Goal: Information Seeking & Learning: Find specific page/section

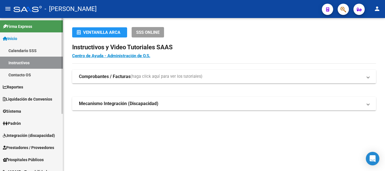
click at [21, 124] on span "Padrón" at bounding box center [12, 123] width 18 height 6
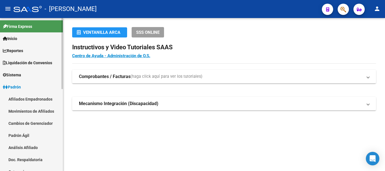
scroll to position [28, 0]
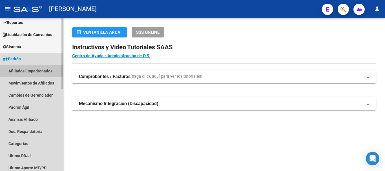
click at [30, 70] on link "Afiliados Empadronados" at bounding box center [31, 71] width 63 height 12
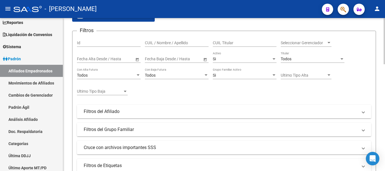
scroll to position [56, 0]
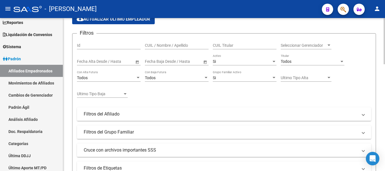
click at [300, 45] on span "Seleccionar Gerenciador" at bounding box center [304, 45] width 46 height 5
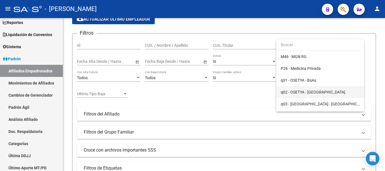
scroll to position [254, 0]
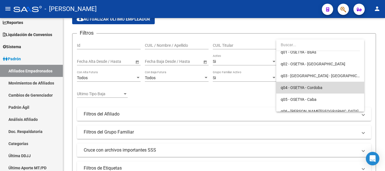
click at [338, 88] on span "q04 - OSETYA - Cordoba" at bounding box center [320, 88] width 79 height 12
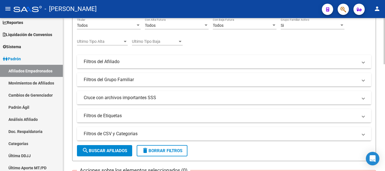
scroll to position [141, 0]
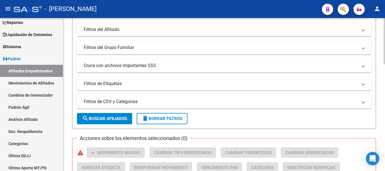
click at [96, 118] on span "search Buscar Afiliados" at bounding box center [104, 118] width 45 height 5
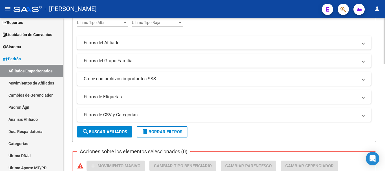
scroll to position [102, 0]
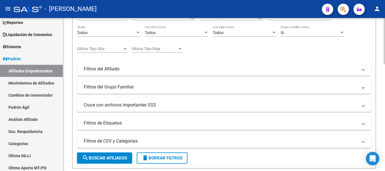
click at [143, 65] on mat-expansion-panel-header "Filtros del Afiliado" at bounding box center [224, 69] width 294 height 14
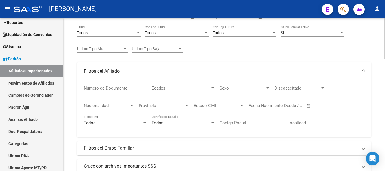
scroll to position [130, 0]
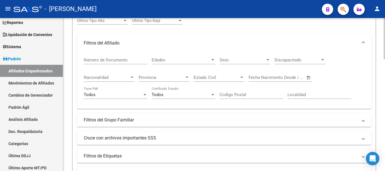
click at [320, 60] on span "Discapacitado" at bounding box center [298, 60] width 46 height 5
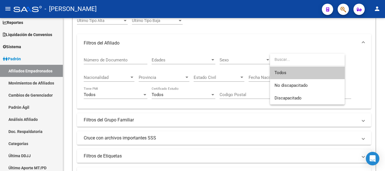
click at [356, 71] on div at bounding box center [192, 85] width 385 height 171
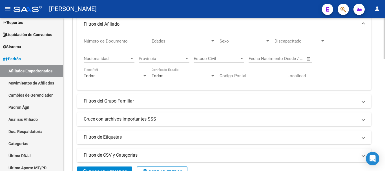
scroll to position [158, 0]
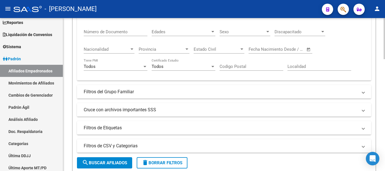
click at [206, 93] on mat-panel-title "Filtros del Grupo Familiar" at bounding box center [221, 92] width 274 height 6
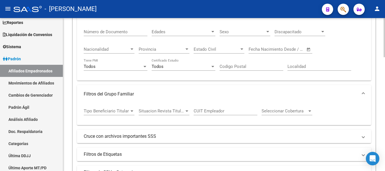
click at [133, 111] on div at bounding box center [132, 111] width 3 height 1
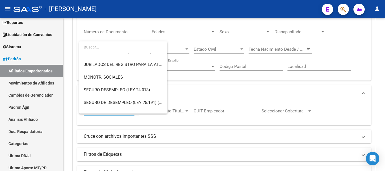
scroll to position [56, 0]
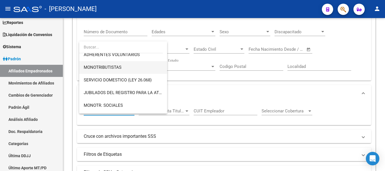
click at [131, 66] on span "MONOTRIBUTISTAS" at bounding box center [123, 67] width 79 height 13
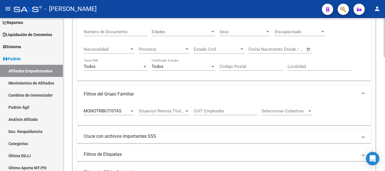
click at [172, 95] on mat-panel-title "Filtros del Grupo Familiar" at bounding box center [221, 94] width 274 height 6
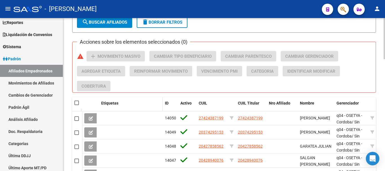
scroll to position [299, 0]
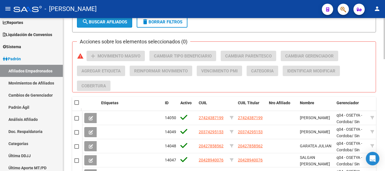
click at [112, 22] on span "search Buscar Afiliados" at bounding box center [104, 21] width 45 height 5
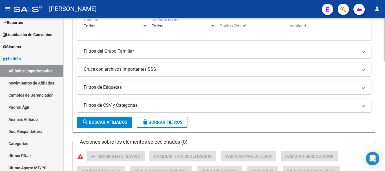
scroll to position [191, 0]
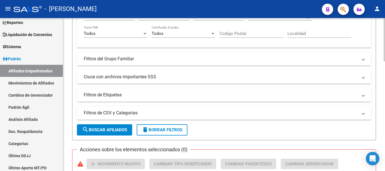
click at [138, 60] on mat-panel-title "Filtros del Grupo Familiar" at bounding box center [221, 59] width 274 height 6
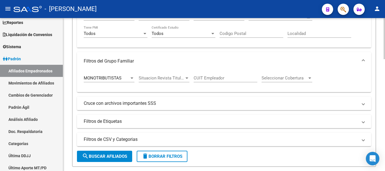
click at [127, 76] on div "MONOTRIBUTISTAS" at bounding box center [107, 78] width 46 height 5
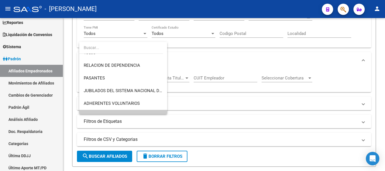
scroll to position [0, 0]
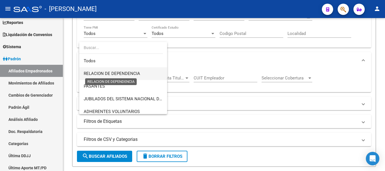
click at [119, 72] on span "RELACION DE DEPENDENCIA" at bounding box center [112, 73] width 56 height 5
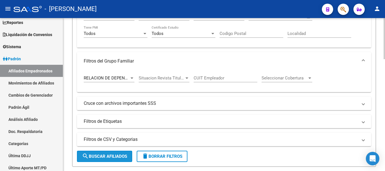
click at [114, 160] on button "search Buscar Afiliados" at bounding box center [104, 156] width 55 height 11
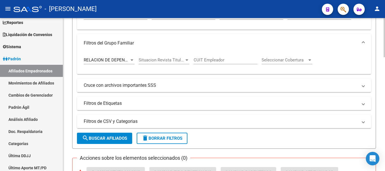
scroll to position [161, 0]
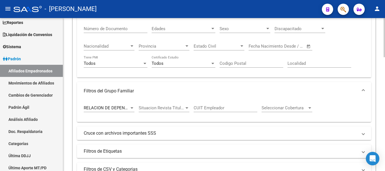
click at [184, 105] on div "Situacion Revista Titular Situacion Revista Titular" at bounding box center [164, 106] width 51 height 12
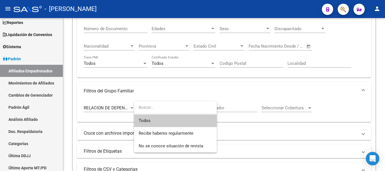
click at [183, 105] on input "dropdown search" at bounding box center [175, 108] width 82 height 12
click at [198, 93] on div at bounding box center [192, 85] width 385 height 171
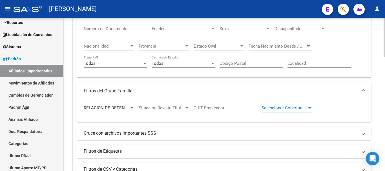
click at [299, 105] on span "Seleccionar Cobertura" at bounding box center [285, 107] width 46 height 5
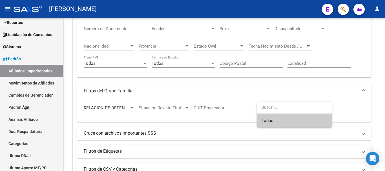
drag, startPoint x: 267, startPoint y: 93, endPoint x: 230, endPoint y: 104, distance: 38.6
click at [267, 93] on div at bounding box center [192, 85] width 385 height 171
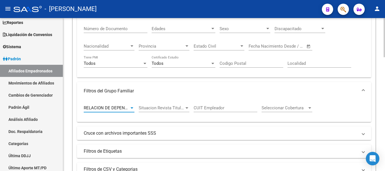
click at [132, 109] on div at bounding box center [131, 108] width 5 height 5
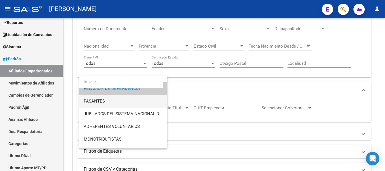
scroll to position [28, 0]
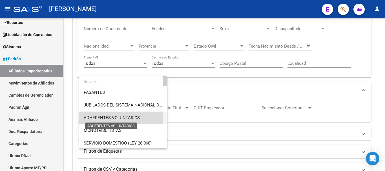
click at [96, 118] on span "ADHERENTES VOLUNTARIOS" at bounding box center [112, 117] width 56 height 5
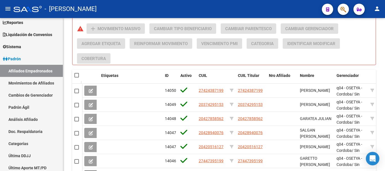
scroll to position [302, 0]
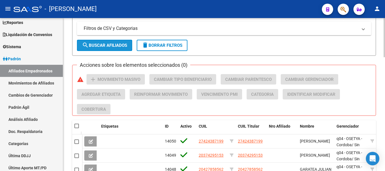
click at [98, 50] on button "search Buscar Afiliados" at bounding box center [104, 45] width 55 height 11
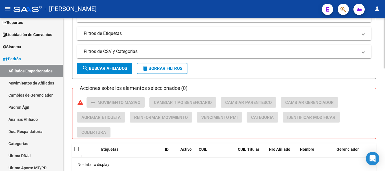
scroll to position [246, 0]
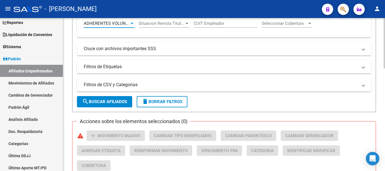
click at [122, 23] on span "ADHERENTES VOLUNTARIOS" at bounding box center [112, 23] width 56 height 5
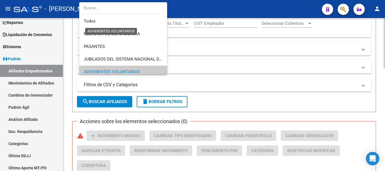
scroll to position [49, 0]
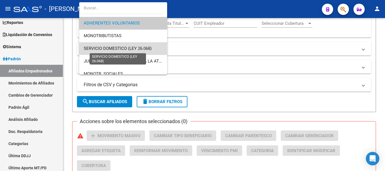
click at [132, 47] on span "SERVICIO DOMESTICO (LEY 26.068)" at bounding box center [118, 48] width 68 height 5
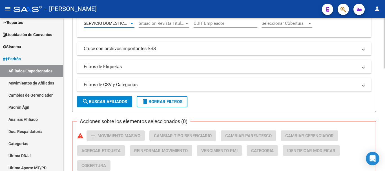
click at [101, 100] on span "search Buscar Afiliados" at bounding box center [104, 101] width 45 height 5
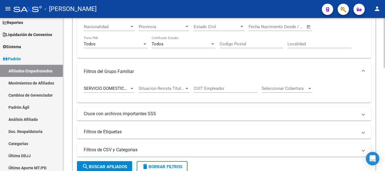
scroll to position [175, 0]
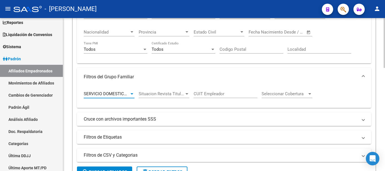
click at [108, 92] on span "SERVICIO DOMESTICO (LEY 26.068)" at bounding box center [118, 93] width 68 height 5
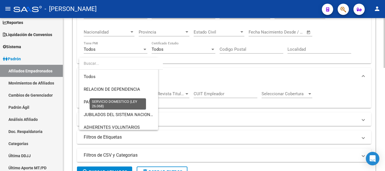
scroll to position [59, 0]
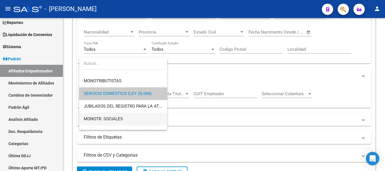
click at [130, 118] on span "MONOTR. SOCIALES" at bounding box center [123, 119] width 79 height 13
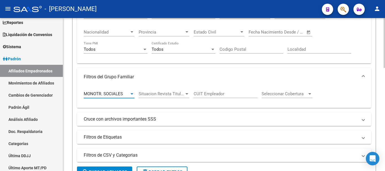
click at [114, 167] on button "search Buscar Afiliados" at bounding box center [104, 172] width 55 height 11
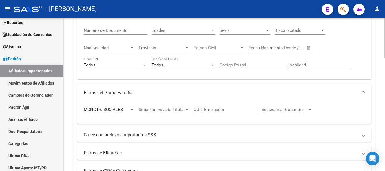
scroll to position [147, 0]
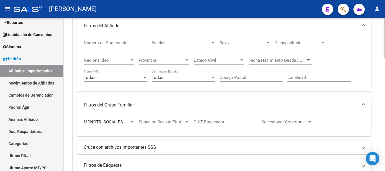
click at [106, 124] on span "MONOTR. SOCIALES" at bounding box center [103, 122] width 39 height 5
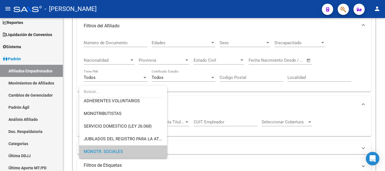
scroll to position [0, 0]
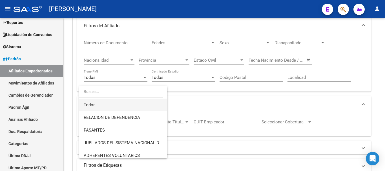
click at [104, 101] on span "Todos" at bounding box center [123, 105] width 79 height 13
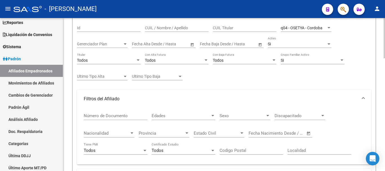
scroll to position [62, 0]
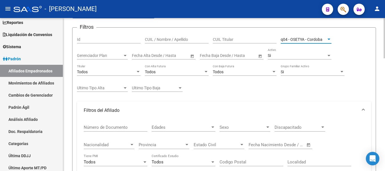
click at [312, 40] on span "q04 - OSETYA - Cordoba" at bounding box center [302, 39] width 42 height 5
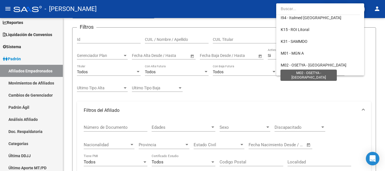
scroll to position [197, 0]
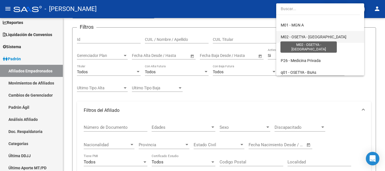
click at [300, 35] on span "M02 - OSETYA - [GEOGRAPHIC_DATA]" at bounding box center [314, 37] width 66 height 5
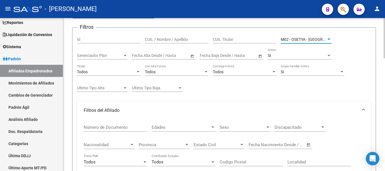
click at [336, 85] on div "Filtros Id CUIL / Nombre / Apellido CUIL Titular M02 - OSETYA - Mar del Plata S…" at bounding box center [224, 144] width 294 height 225
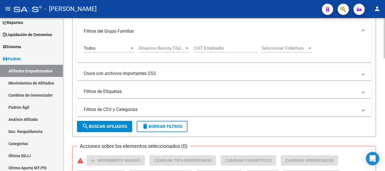
scroll to position [232, 0]
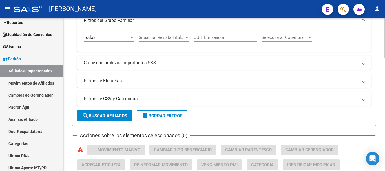
click at [108, 114] on span "search Buscar Afiliados" at bounding box center [104, 115] width 45 height 5
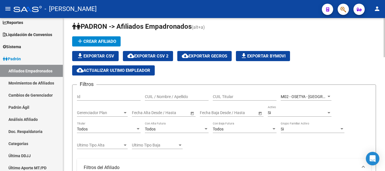
scroll to position [0, 0]
